Goal: Check status: Check status

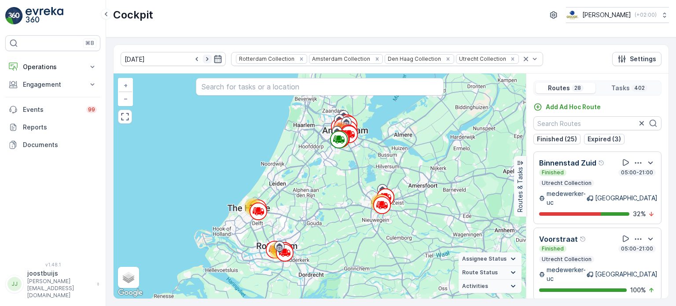
click at [203, 58] on icon "button" at bounding box center [207, 59] width 9 height 9
type input "[DATE]"
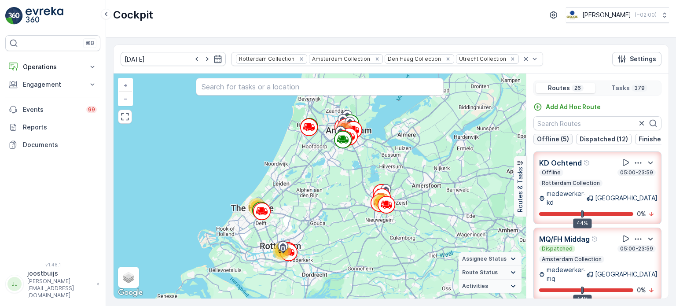
click at [547, 138] on p "Offline (5)" at bounding box center [553, 139] width 32 height 9
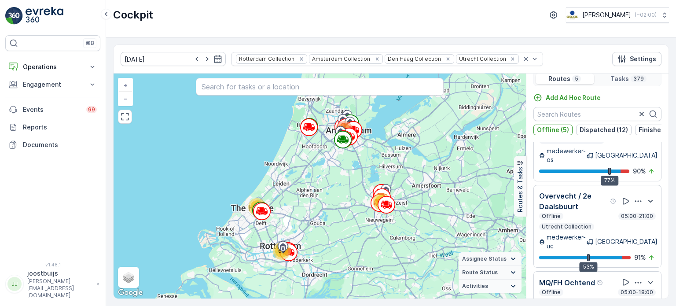
scroll to position [22, 0]
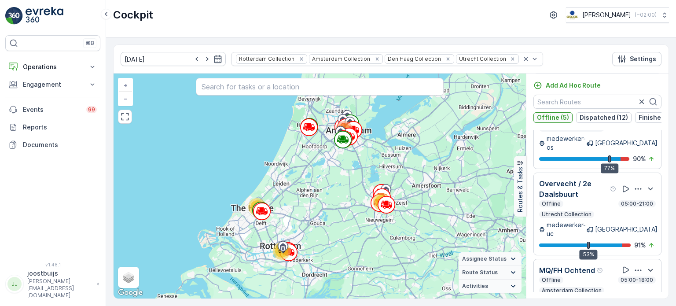
click at [545, 117] on p "Offline (5)" at bounding box center [553, 117] width 32 height 9
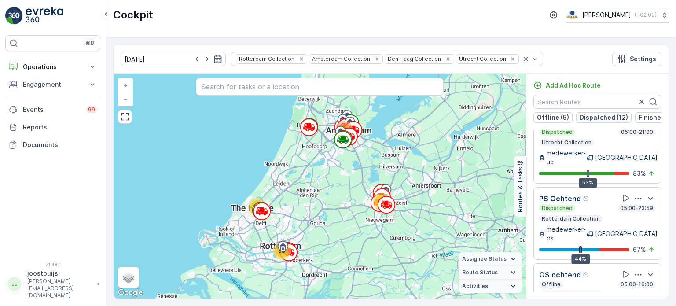
click at [584, 117] on p "Dispatched (12)" at bounding box center [603, 117] width 48 height 9
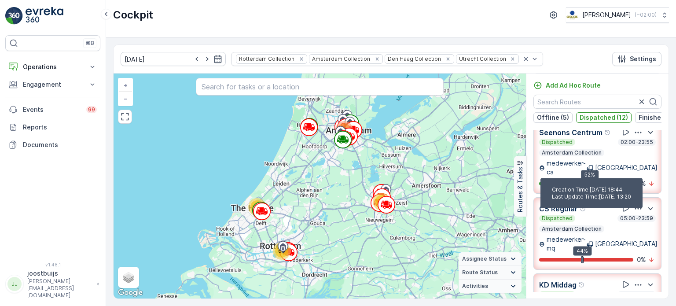
scroll to position [0, 0]
